Goal: Transaction & Acquisition: Obtain resource

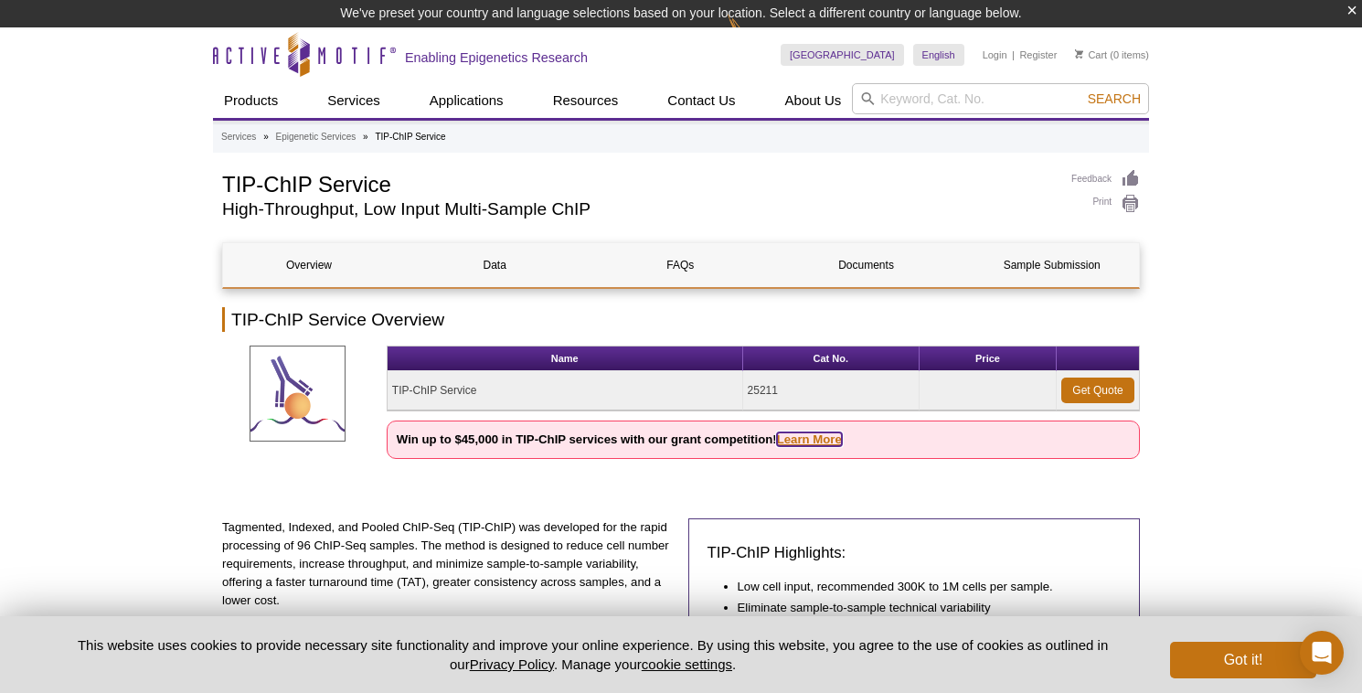
click at [814, 437] on link "Learn More" at bounding box center [809, 439] width 65 height 14
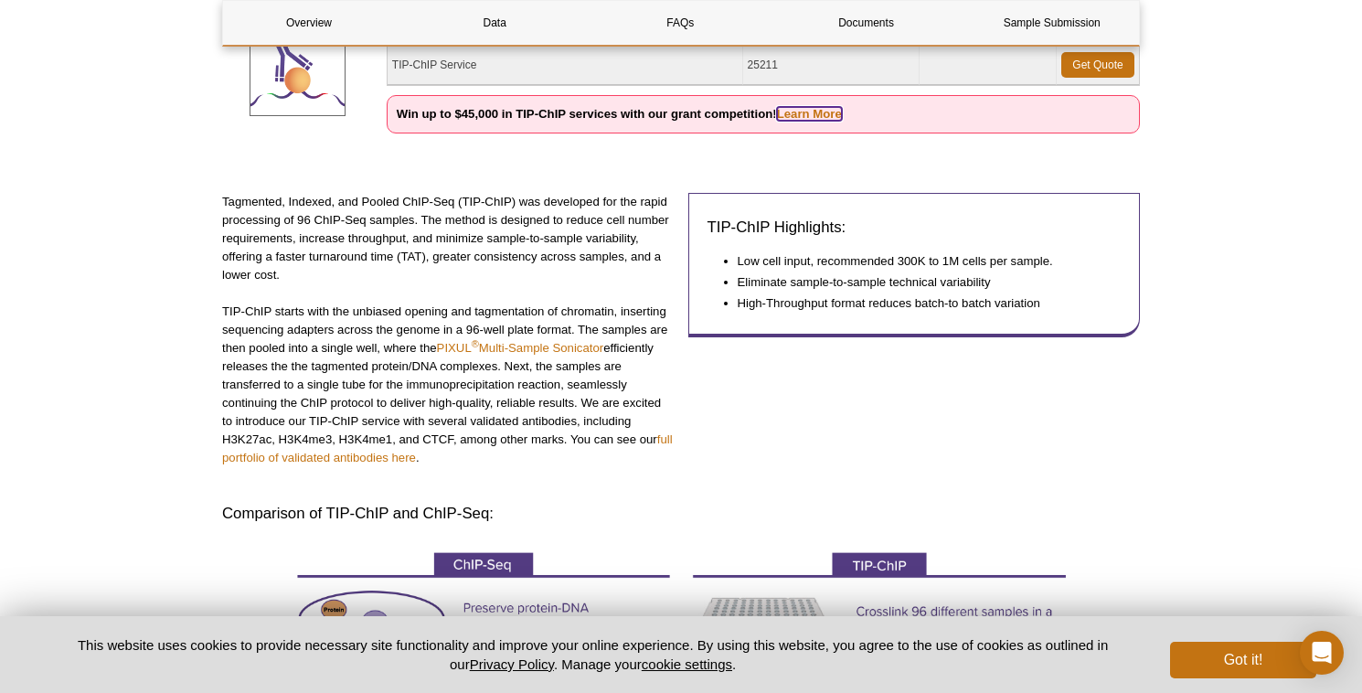
scroll to position [325, 0]
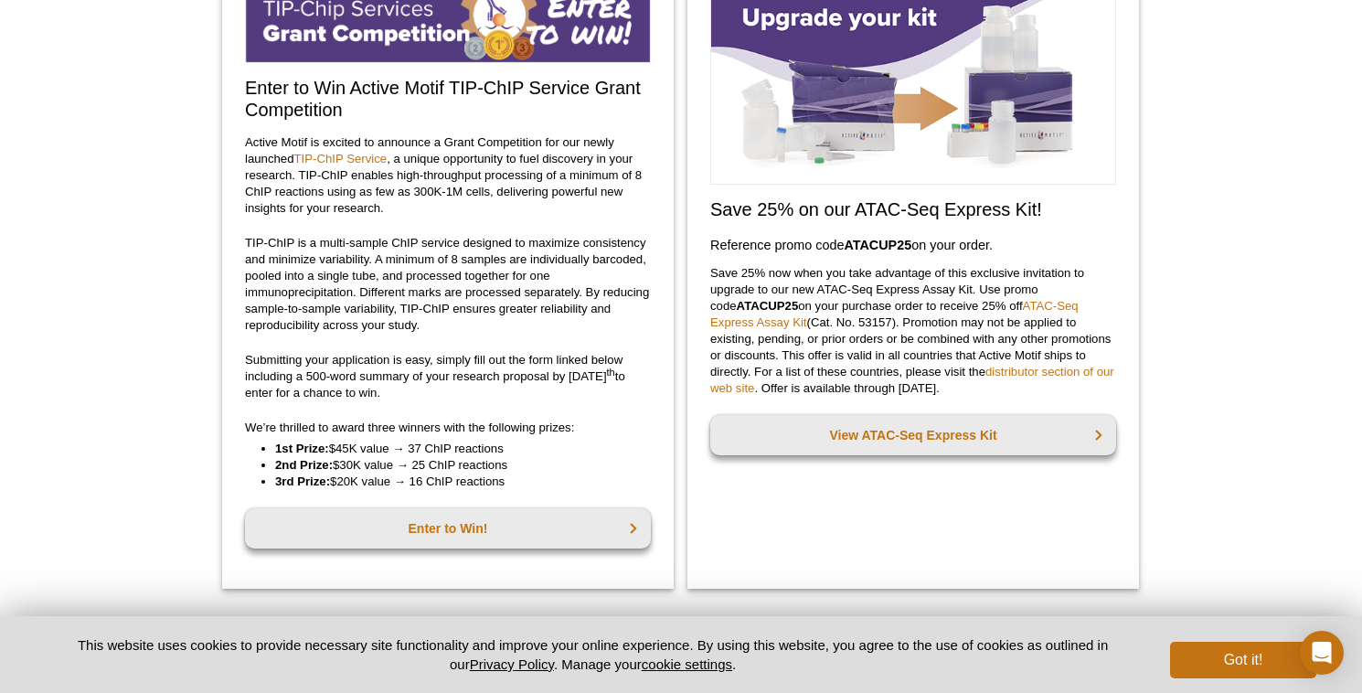
scroll to position [220, 0]
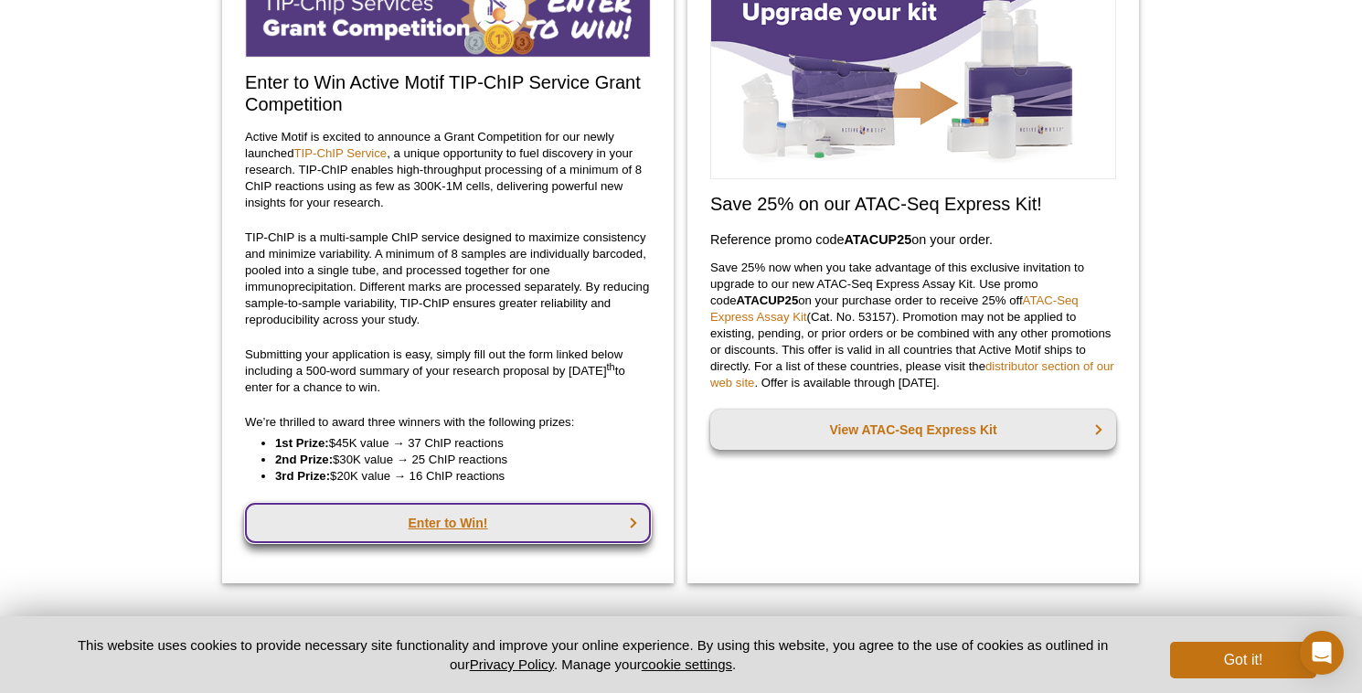
click at [537, 506] on link "Enter to Win!" at bounding box center [448, 523] width 406 height 40
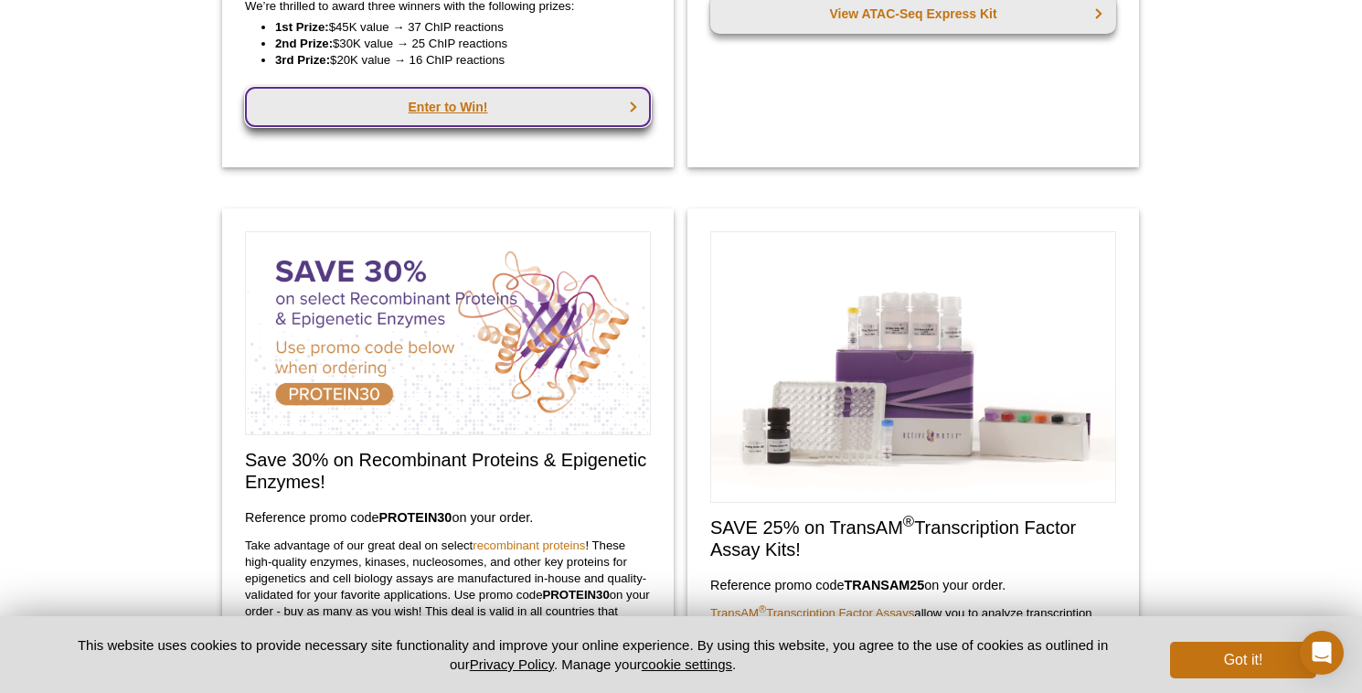
scroll to position [672, 0]
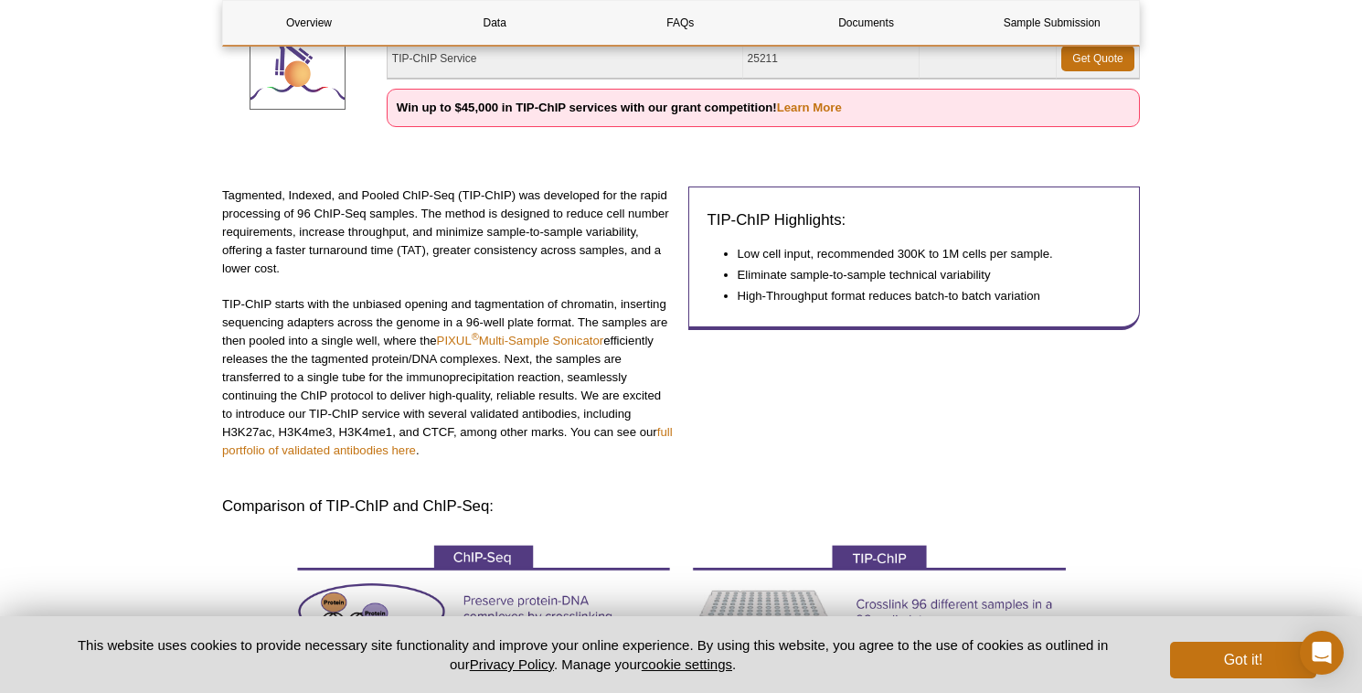
scroll to position [327, 0]
